Goal: Obtain resource: Obtain resource

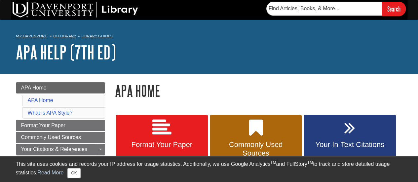
scroll to position [66, 0]
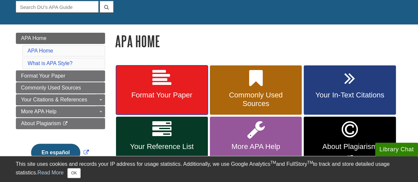
click at [166, 77] on icon at bounding box center [161, 78] width 19 height 19
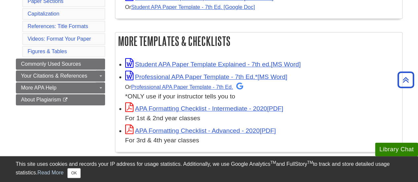
scroll to position [132, 0]
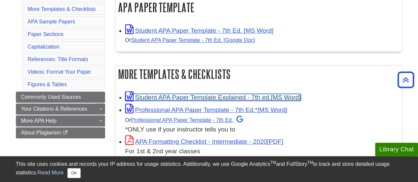
click at [193, 95] on link "Student APA Paper Template Explained - 7th ed." at bounding box center [213, 97] width 176 height 7
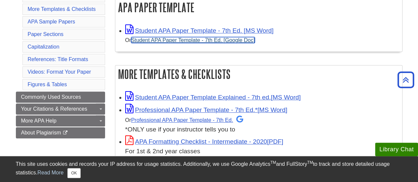
click at [227, 40] on link "Student APA Paper Template - 7th Ed. [Google Doc]" at bounding box center [193, 40] width 124 height 6
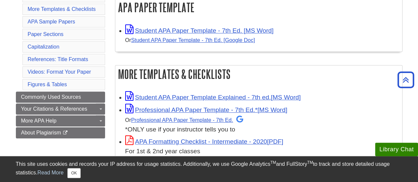
scroll to position [165, 0]
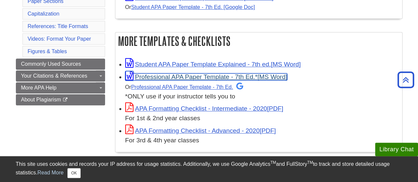
click at [225, 77] on link "Professional APA Paper Template - 7th Ed.*" at bounding box center [206, 76] width 162 height 7
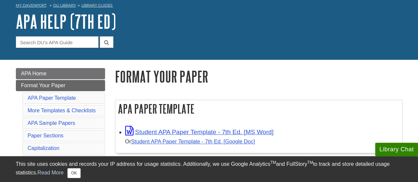
scroll to position [66, 0]
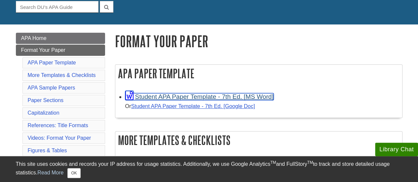
click at [250, 99] on link "Student APA Paper Template - 7th Ed. [MS Word]" at bounding box center [199, 96] width 148 height 7
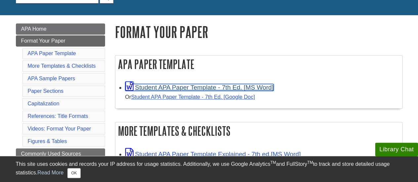
scroll to position [99, 0]
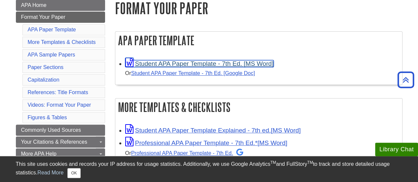
click at [200, 63] on link "Student APA Paper Template - 7th Ed. [MS Word]" at bounding box center [199, 63] width 148 height 7
